Goal: Task Accomplishment & Management: Complete application form

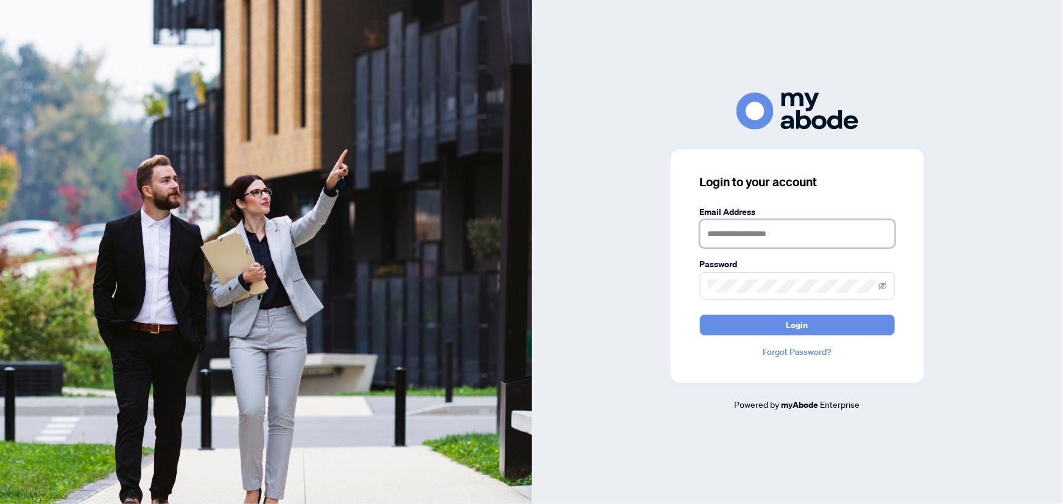
type input "**********"
click at [792, 328] on span "Login" at bounding box center [797, 325] width 22 height 19
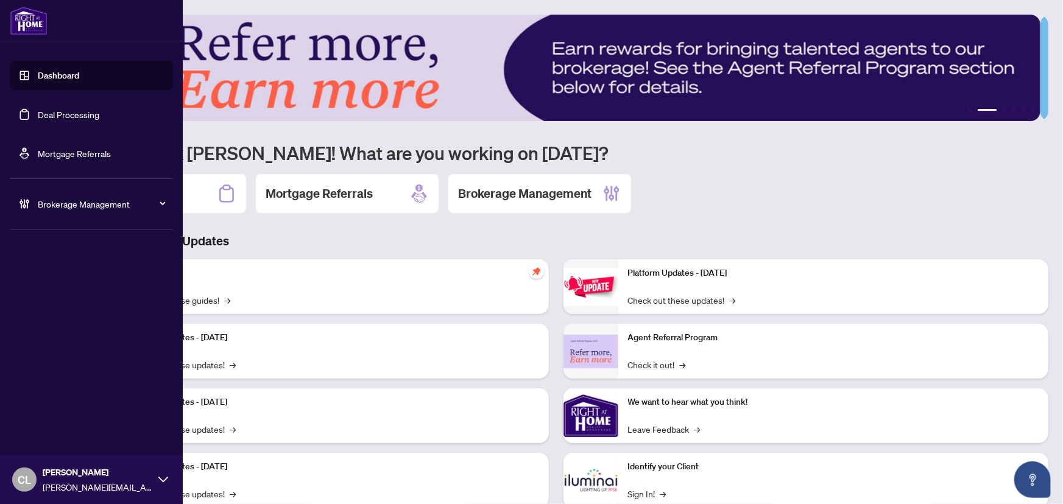
click at [51, 111] on link "Deal Processing" at bounding box center [69, 114] width 62 height 11
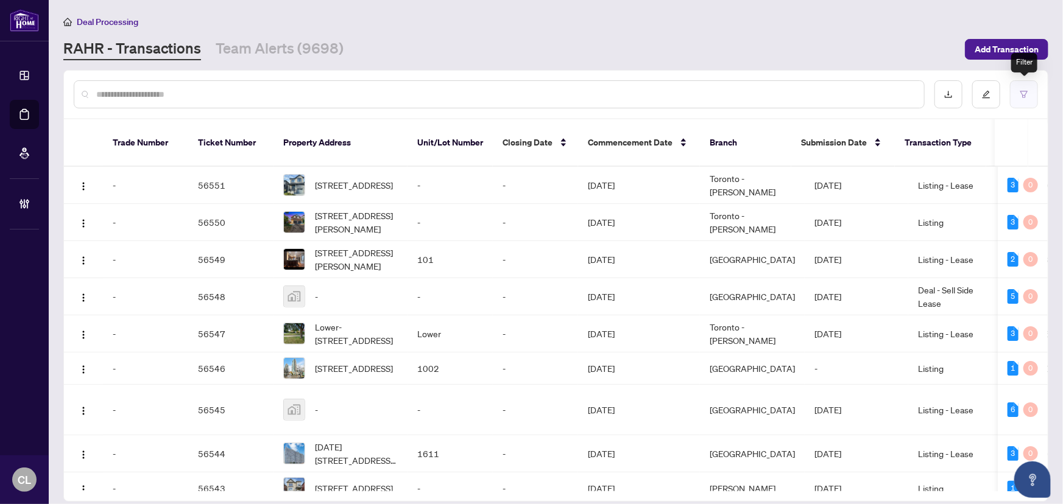
click at [1023, 87] on button "button" at bounding box center [1024, 94] width 28 height 28
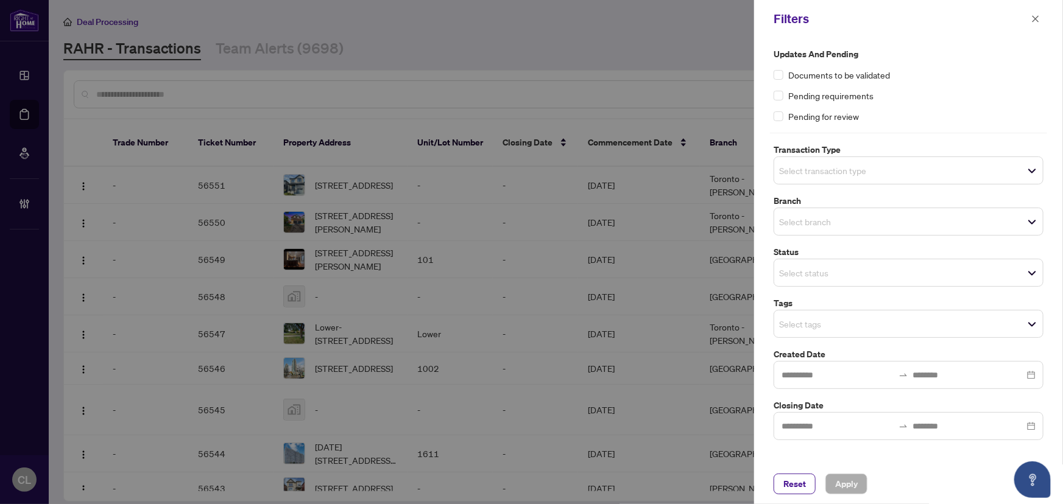
click at [884, 169] on span "Select transaction type" at bounding box center [908, 170] width 269 height 17
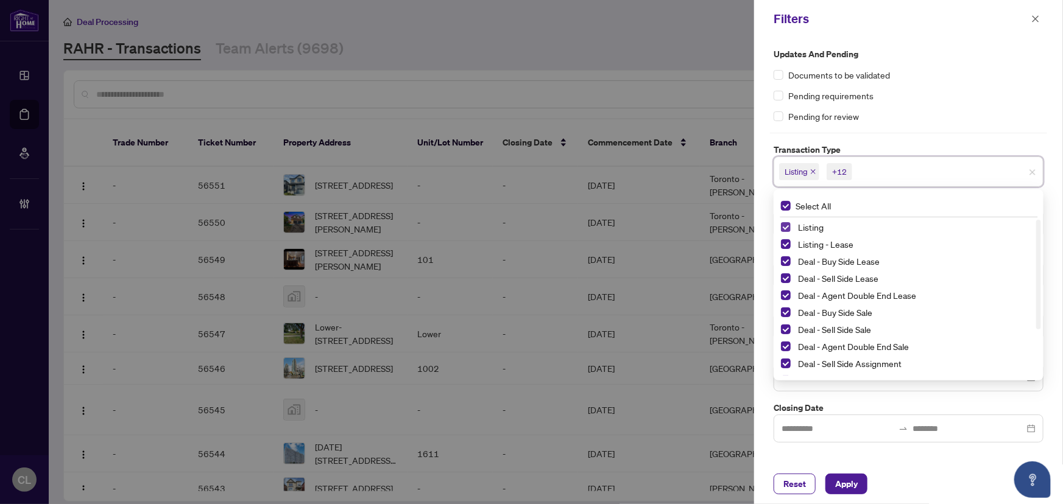
click at [786, 225] on span "Select Listing" at bounding box center [786, 227] width 10 height 10
click at [789, 238] on div "Listing - Lease" at bounding box center [908, 244] width 255 height 15
click at [785, 244] on span "Select Listing - Lease" at bounding box center [786, 244] width 10 height 10
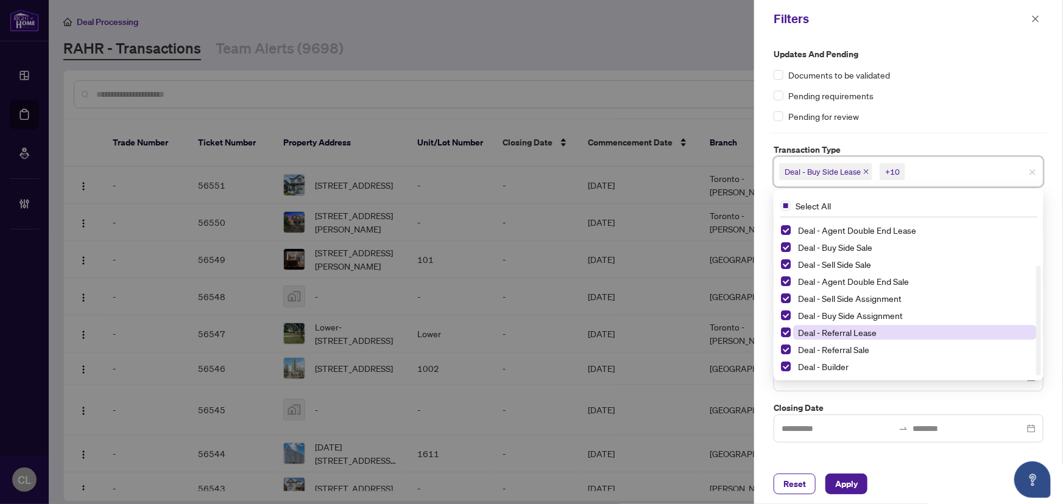
drag, startPoint x: 1042, startPoint y: 253, endPoint x: 1036, endPoint y: 327, distance: 74.0
click at [1046, 327] on div "Updates and Pending Documents to be validated Pending requirements Pending for …" at bounding box center [908, 245] width 277 height 395
click at [786, 329] on span "Select Deal - Referral Lease" at bounding box center [786, 333] width 10 height 10
click at [788, 350] on span "Select Deal - Referral Sale" at bounding box center [786, 350] width 10 height 10
click at [784, 366] on span "Select Deal - Builder" at bounding box center [786, 367] width 10 height 10
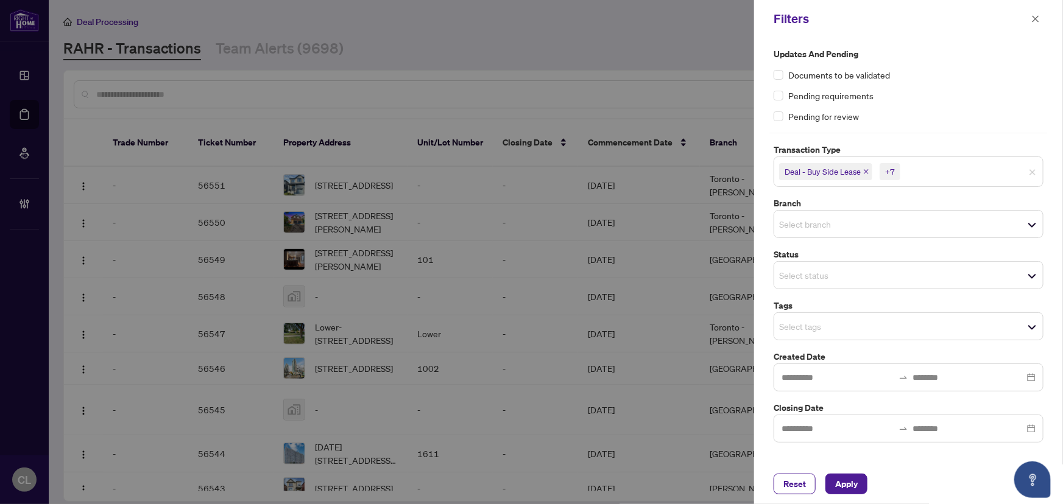
click at [674, 69] on div at bounding box center [531, 252] width 1063 height 504
click at [825, 219] on input "search" at bounding box center [821, 224] width 85 height 15
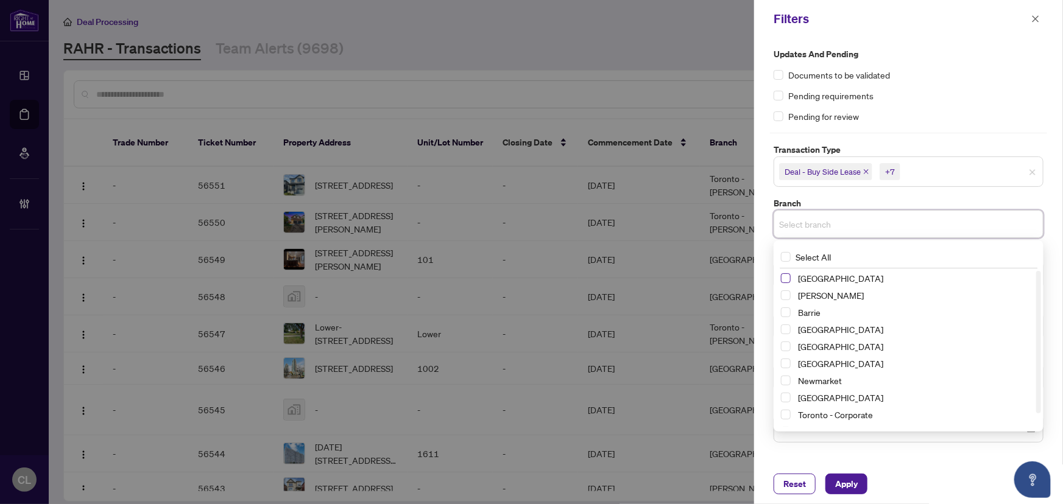
click at [786, 278] on span "Select Richmond Hill" at bounding box center [786, 278] width 10 height 10
click at [785, 298] on span "Select Vaughan" at bounding box center [786, 298] width 10 height 10
click at [786, 316] on span "Select Barrie" at bounding box center [786, 315] width 10 height 10
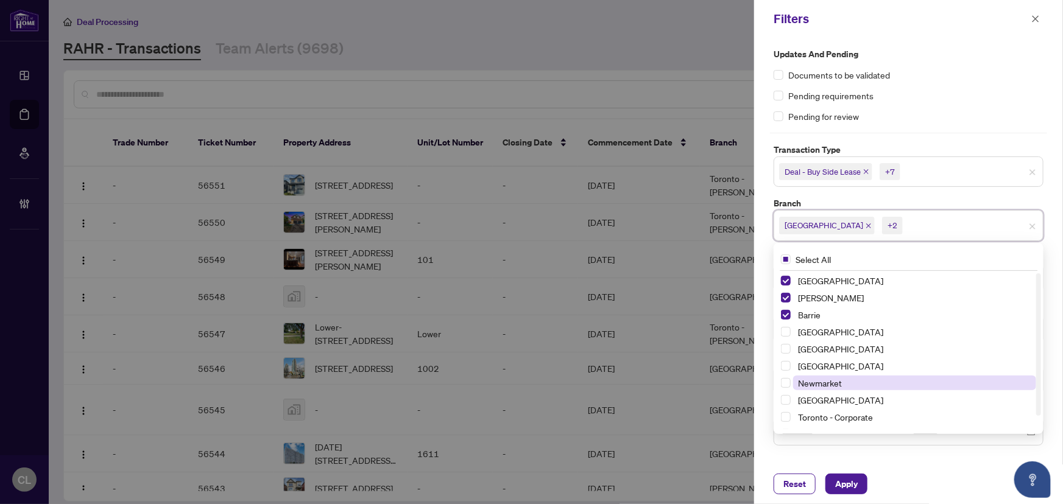
scroll to position [14, 0]
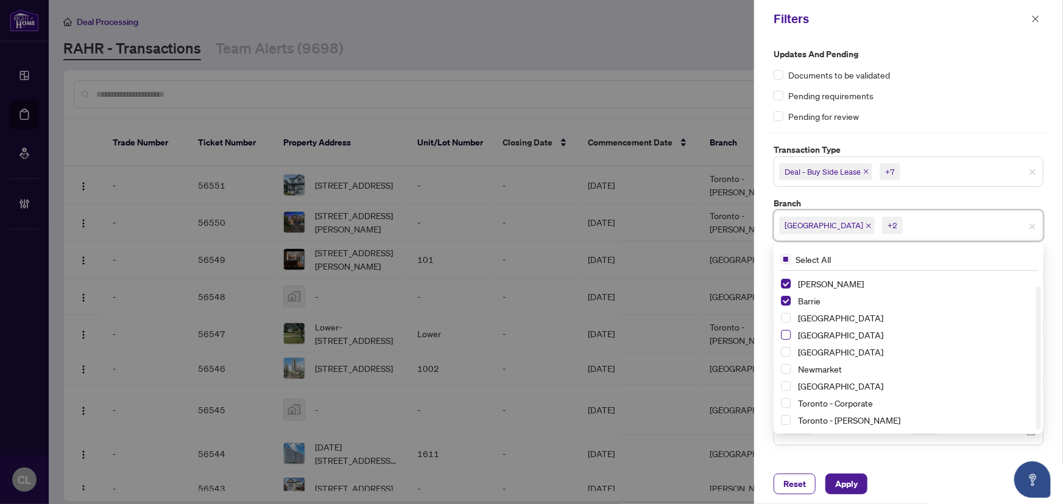
click at [784, 334] on span "Select Durham" at bounding box center [786, 335] width 10 height 10
click at [786, 387] on span "Select Ottawa" at bounding box center [786, 386] width 10 height 10
click at [786, 384] on span "Select Newmarket" at bounding box center [786, 383] width 10 height 10
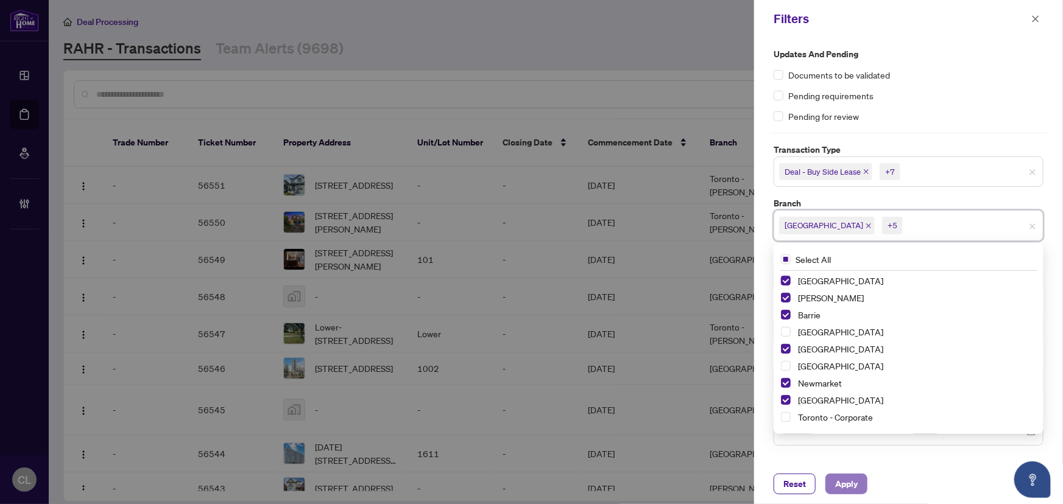
click at [858, 487] on span "Apply" at bounding box center [846, 484] width 23 height 19
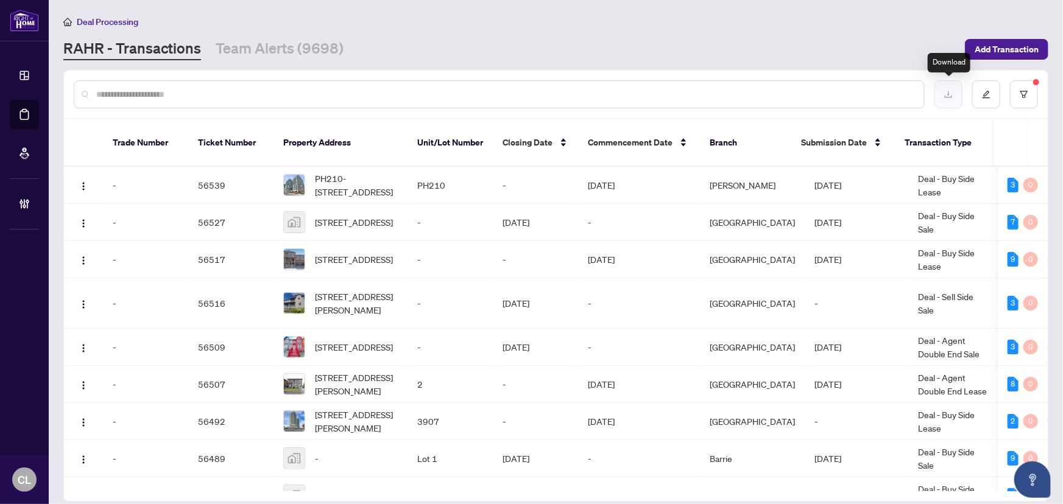
click at [951, 99] on button "button" at bounding box center [948, 94] width 28 height 28
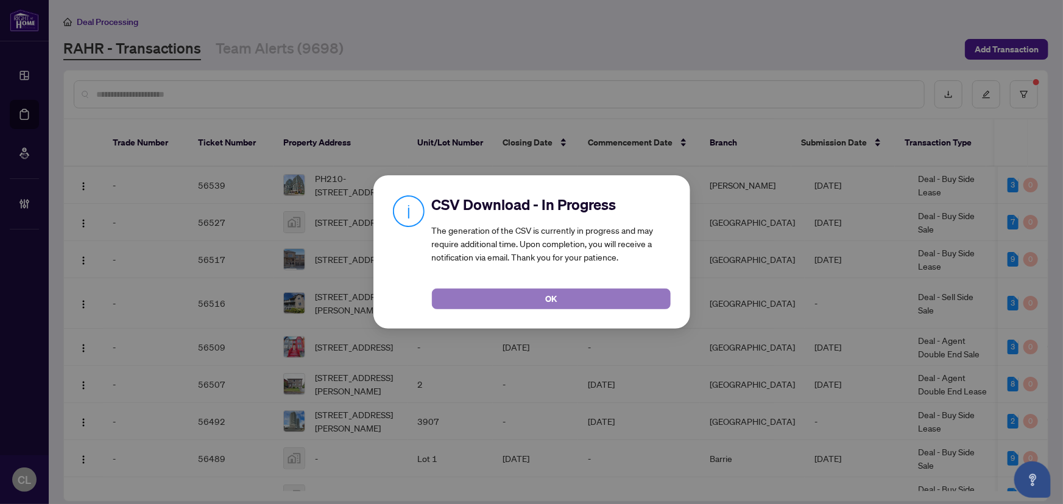
click at [570, 300] on button "OK" at bounding box center [551, 299] width 239 height 21
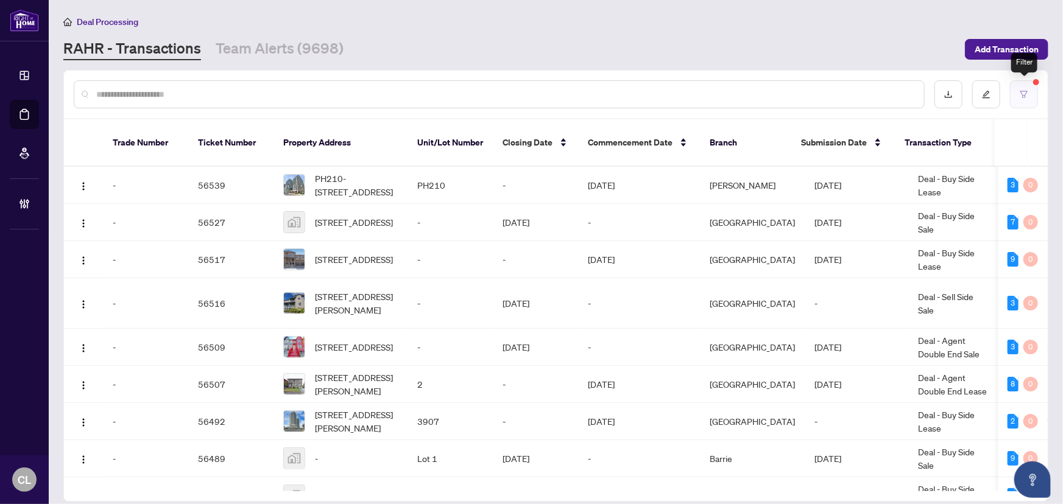
click at [1032, 88] on button "button" at bounding box center [1024, 94] width 28 height 28
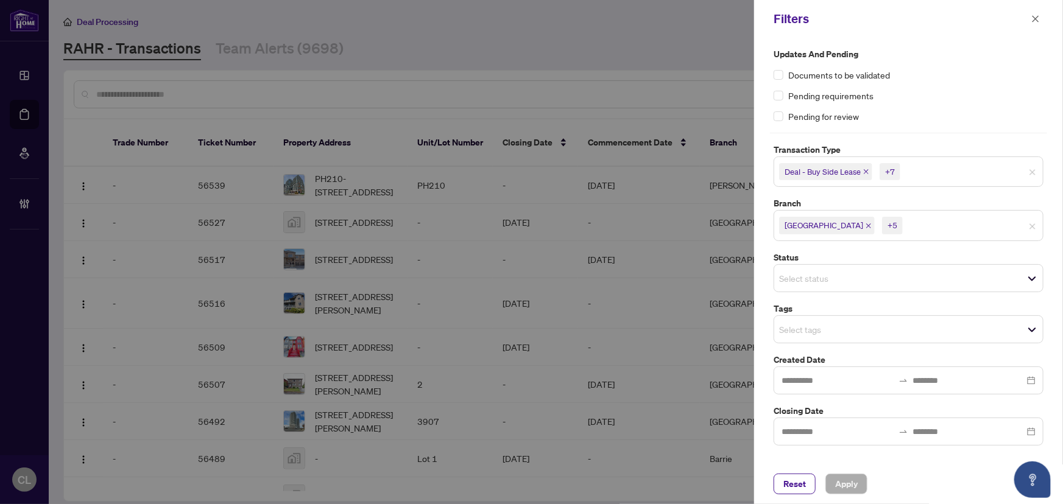
click at [806, 334] on input "search" at bounding box center [821, 329] width 85 height 15
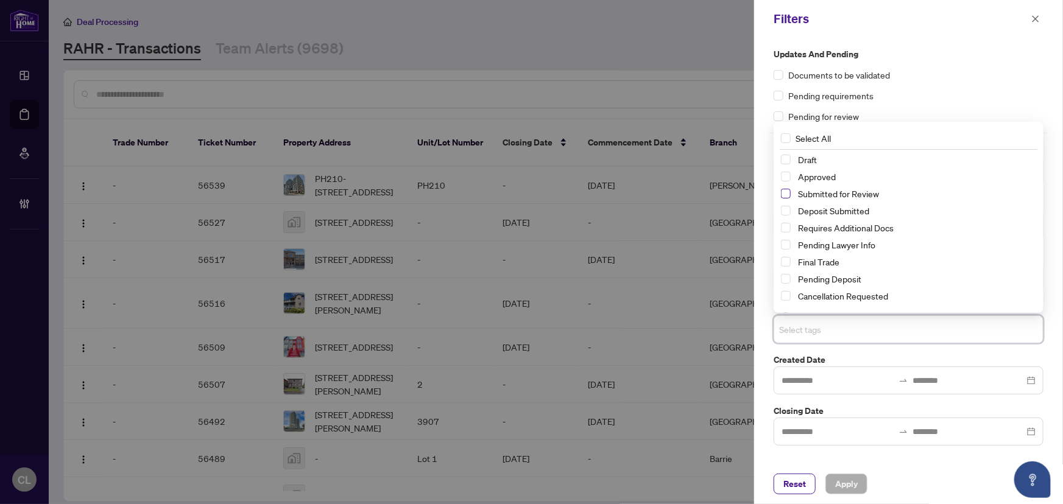
click at [789, 191] on span "Select Submitted for Review" at bounding box center [786, 194] width 10 height 10
click at [851, 481] on span "Apply" at bounding box center [846, 484] width 23 height 19
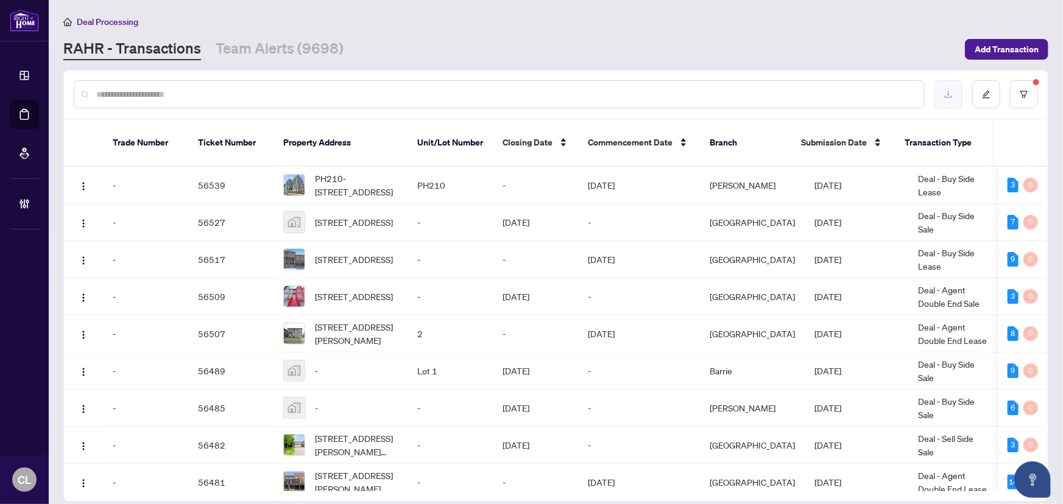
click at [953, 100] on button "button" at bounding box center [948, 94] width 28 height 28
